Goal: Information Seeking & Learning: Learn about a topic

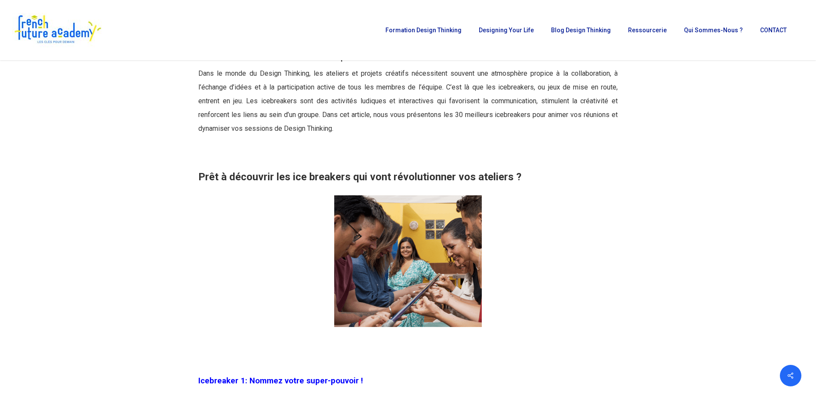
scroll to position [387, 0]
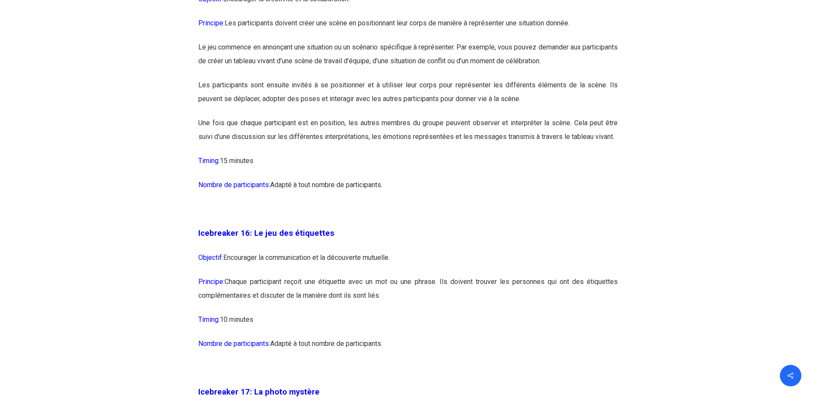
scroll to position [4561, 0]
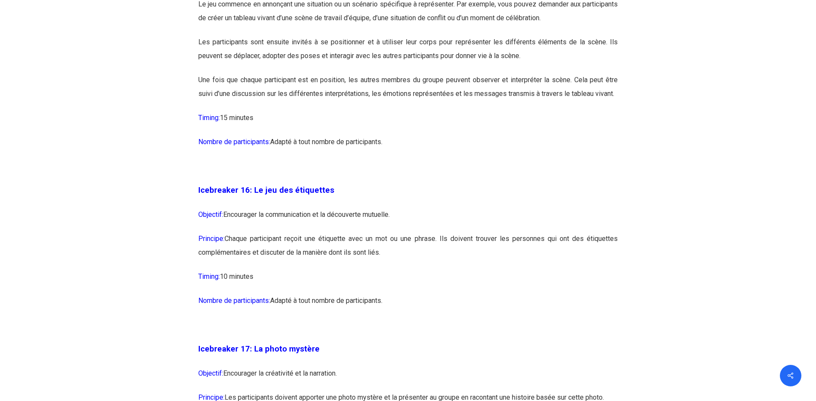
drag, startPoint x: 199, startPoint y: 216, endPoint x: 397, endPoint y: 330, distance: 228.4
click at [397, 330] on div "Icebreaker 1: Nommez votre super-pouvoir ! Objectif: Encourager l’expression in…" at bounding box center [408, 301] width 420 height 8139
drag, startPoint x: 397, startPoint y: 330, endPoint x: 318, endPoint y: 272, distance: 98.2
copy div "Icebreaker 16: Le jeu des étiquettes Objectif: Encourager la communication et l…"
click at [414, 342] on p at bounding box center [408, 330] width 420 height 24
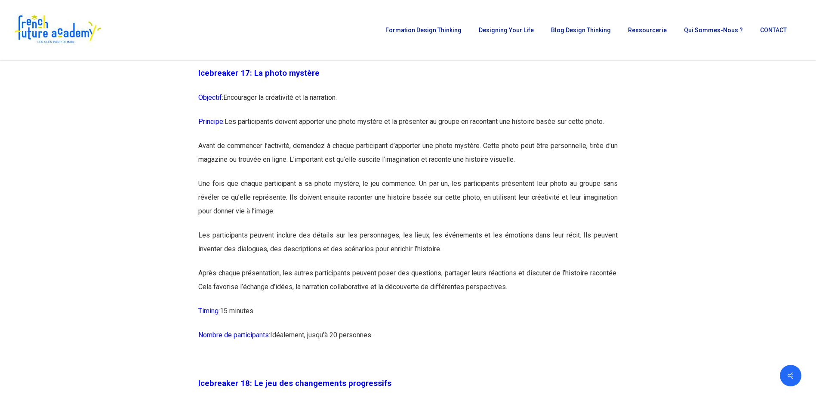
scroll to position [4819, 0]
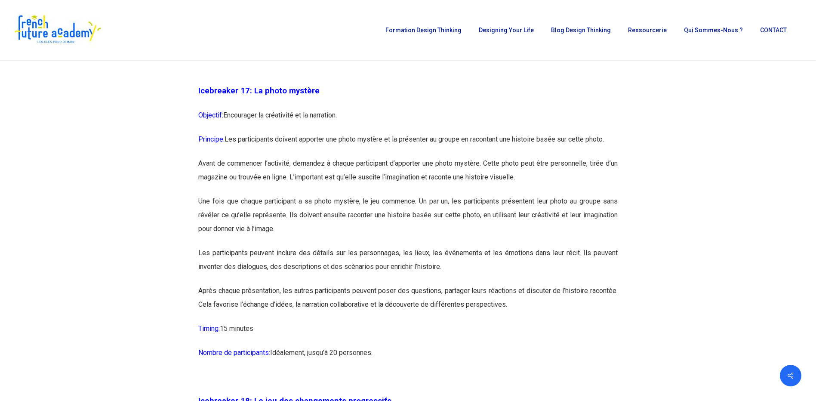
drag, startPoint x: 199, startPoint y: 118, endPoint x: 382, endPoint y: 382, distance: 321.3
click at [382, 382] on div "Icebreaker 1: Nommez votre super-pouvoir ! Objectif: Encourager l’expression in…" at bounding box center [408, 43] width 420 height 8139
copy div "Loremipsum 64: Do sitam consect Adipisci: Elitseddoe te incididunt ut la etdolo…"
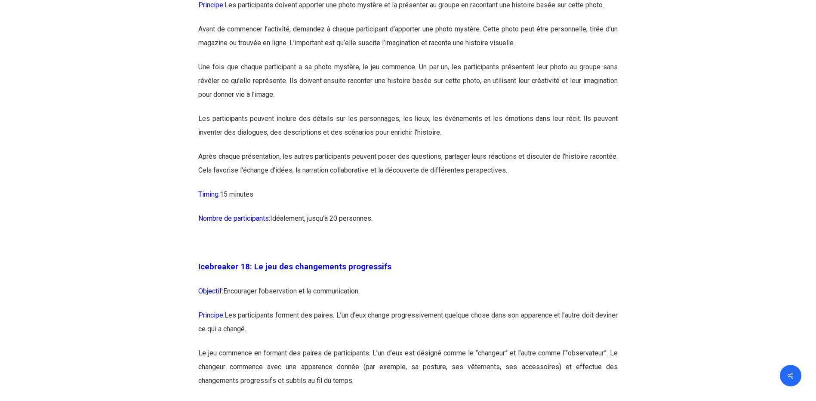
scroll to position [4992, 0]
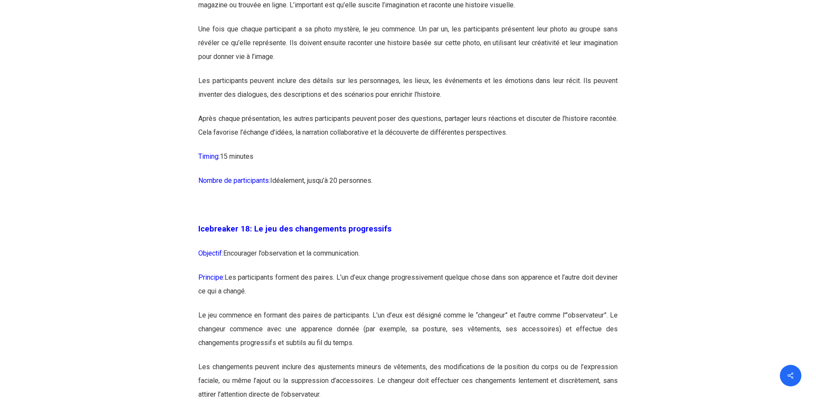
click at [377, 198] on p "Nombre de participants: [GEOGRAPHIC_DATA], jusqu’à 20 personnes." at bounding box center [408, 186] width 420 height 24
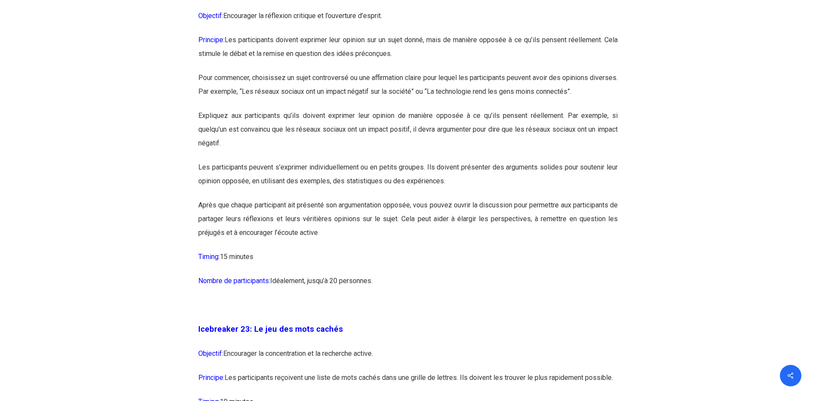
scroll to position [6455, 0]
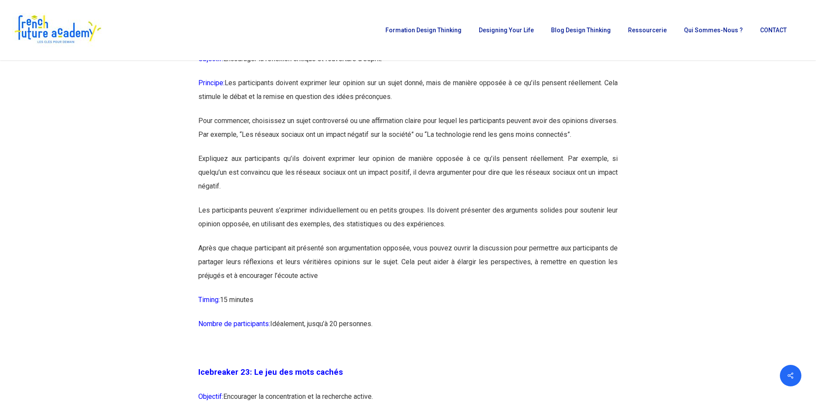
drag, startPoint x: 199, startPoint y: 74, endPoint x: 380, endPoint y: 363, distance: 340.6
copy div "Loremipsum 41: Do sit ame consecte adipiscing Elitsedd: Eiusmodtem in utlaboree…"
click at [399, 317] on p "Timing: 15 minutes" at bounding box center [408, 305] width 420 height 24
click at [405, 341] on p "Nombre de participants: [GEOGRAPHIC_DATA], jusqu’à 20 personnes." at bounding box center [408, 329] width 420 height 24
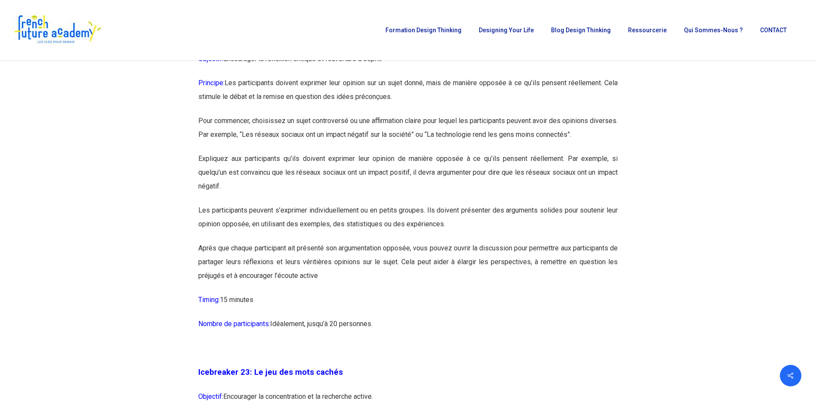
click at [378, 341] on p "Nombre de participants: [GEOGRAPHIC_DATA], jusqu’à 20 personnes." at bounding box center [408, 329] width 420 height 24
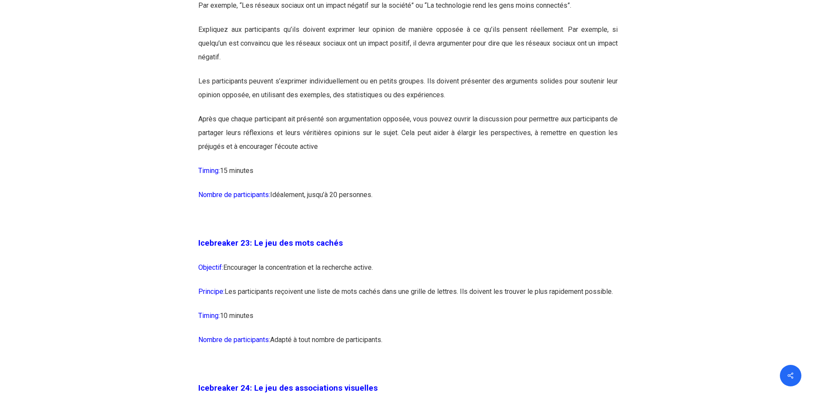
scroll to position [6627, 0]
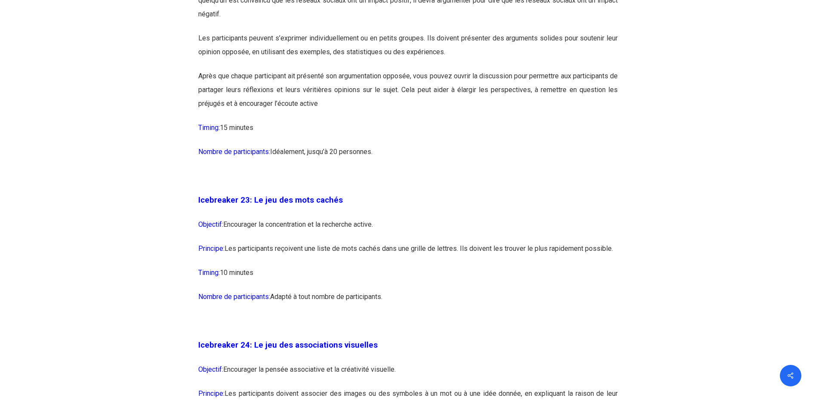
drag, startPoint x: 198, startPoint y: 241, endPoint x: 395, endPoint y: 347, distance: 223.7
copy div "Icebreaker 23: Le jeu des mots cachés Objectif: Encourager la concentration et …"
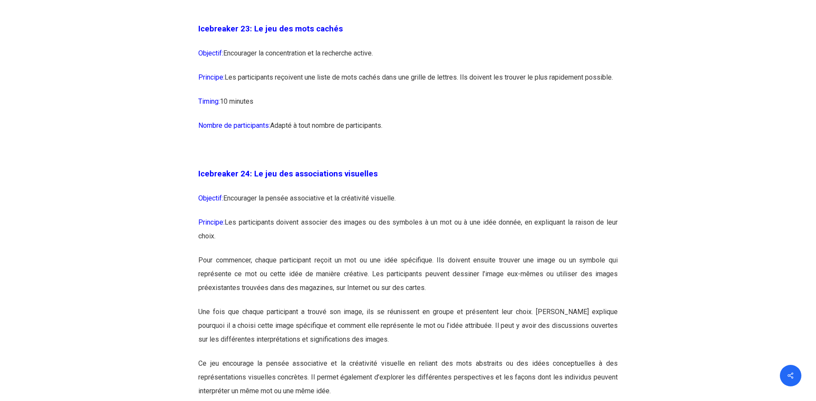
scroll to position [6799, 0]
click at [401, 304] on p "Pour commencer, chaque participant reçoit un mot ou une idée spécifique. Ils do…" at bounding box center [408, 279] width 420 height 52
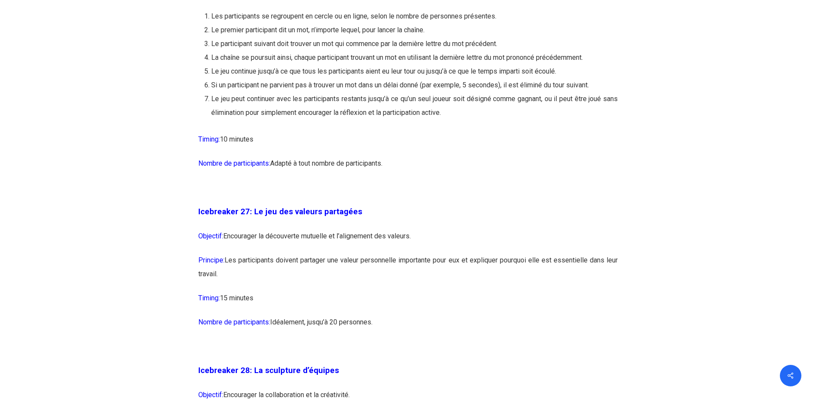
scroll to position [7745, 0]
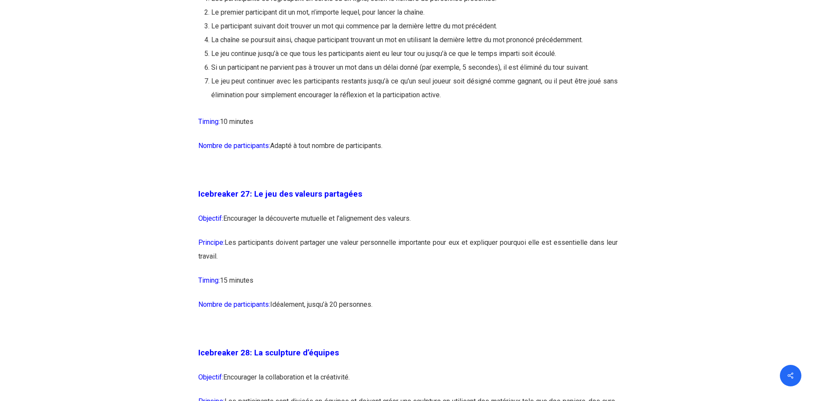
drag, startPoint x: 198, startPoint y: 236, endPoint x: 383, endPoint y: 347, distance: 215.3
copy div "Icebreaker 27: Le jeu des valeurs partagées Objectif: Encourager la découverte …"
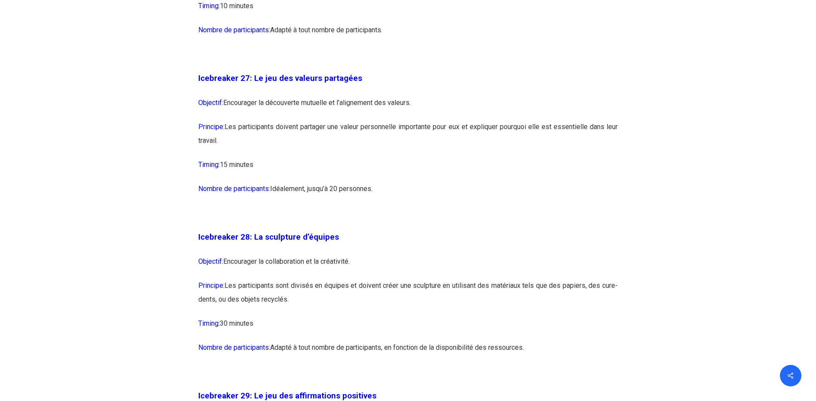
scroll to position [7875, 0]
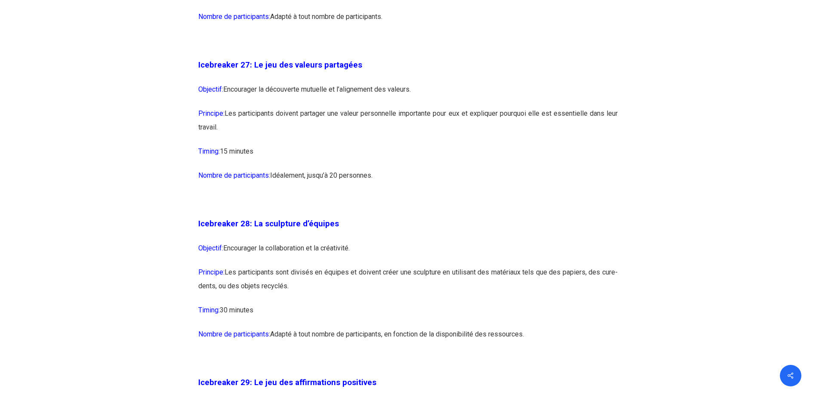
click at [364, 241] on p "Icebreaker 28: La sculpture d’équipes" at bounding box center [408, 229] width 420 height 25
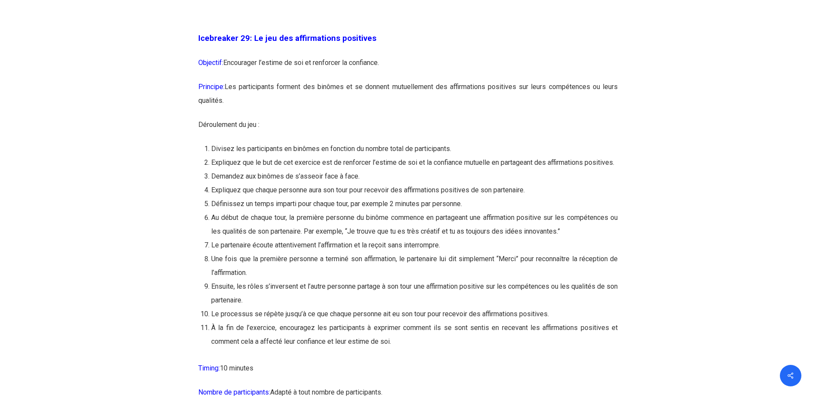
scroll to position [8262, 0]
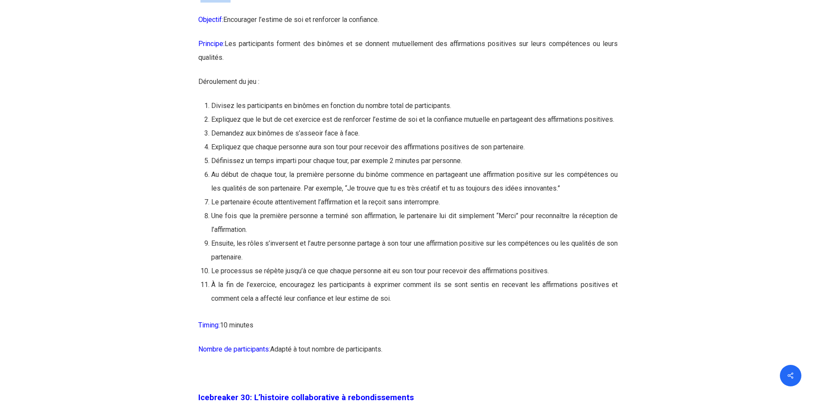
drag, startPoint x: 201, startPoint y: 35, endPoint x: 228, endPoint y: 42, distance: 27.6
click at [228, 13] on p "Icebreaker 29: Le jeu des affirmations positives" at bounding box center [408, 0] width 420 height 25
drag, startPoint x: 228, startPoint y: 42, endPoint x: 200, endPoint y: 36, distance: 28.7
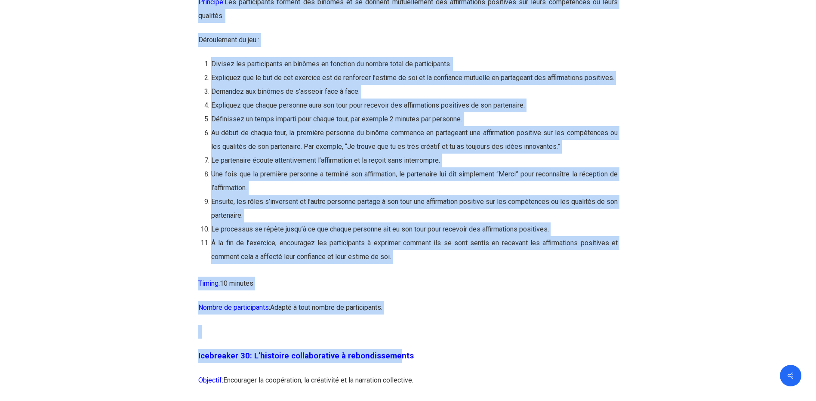
scroll to position [8321, 0]
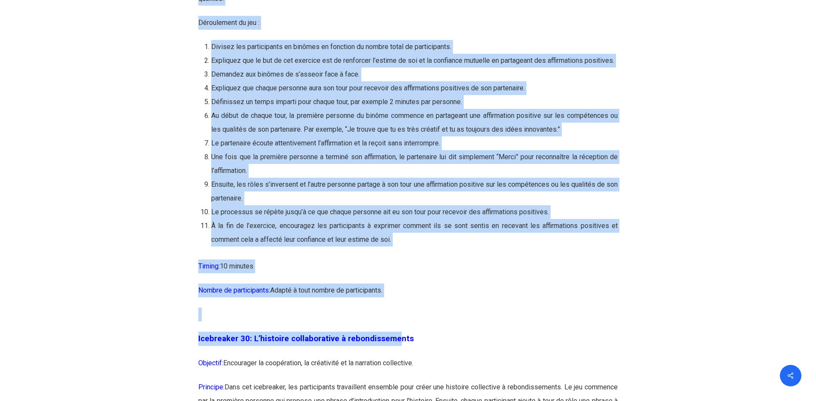
drag, startPoint x: 198, startPoint y: 35, endPoint x: 400, endPoint y: 335, distance: 361.5
copy div "Loremipsum 06: Do sit ame consectetura elitseddo Eiusmodt: Incididunt u’labore …"
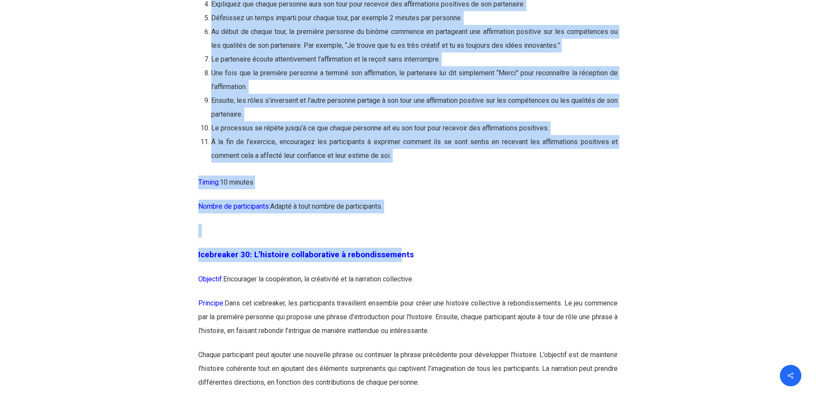
scroll to position [8407, 0]
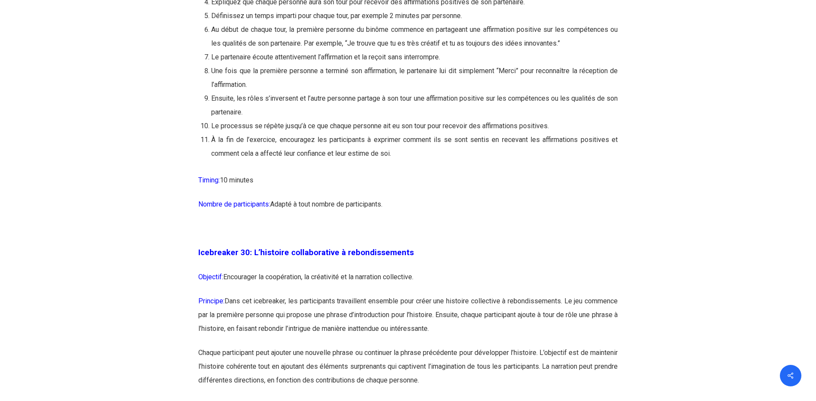
click at [425, 246] on p at bounding box center [408, 234] width 420 height 24
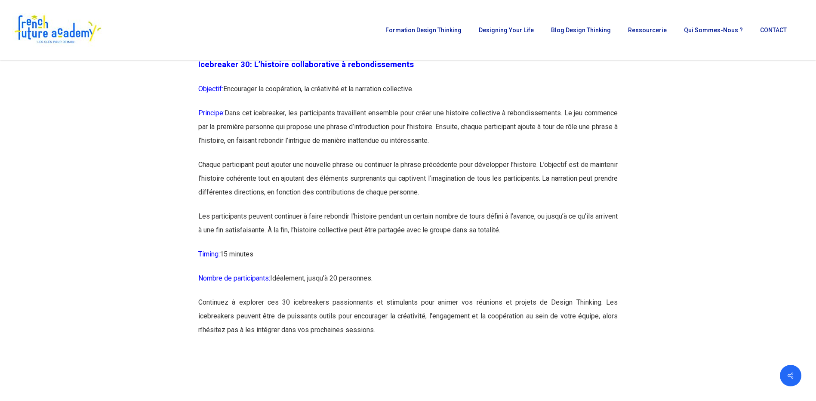
scroll to position [8579, 0]
